Goal: Find specific page/section

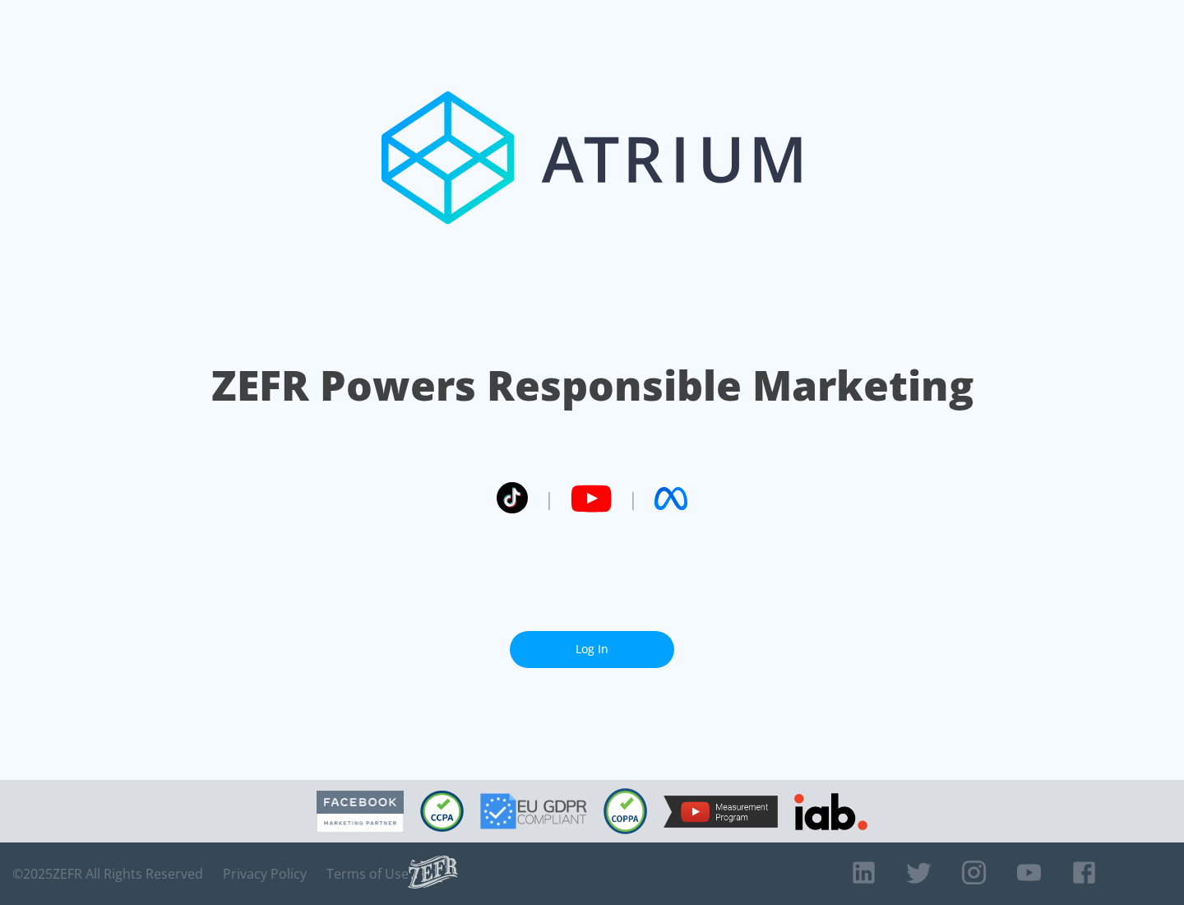
click at [592, 649] on link "Log In" at bounding box center [592, 649] width 164 height 37
